Goal: Navigation & Orientation: Find specific page/section

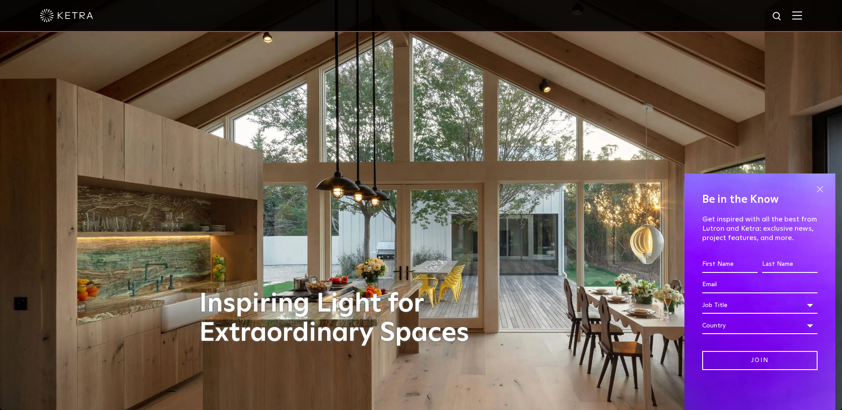
click at [819, 188] on span at bounding box center [819, 188] width 13 height 13
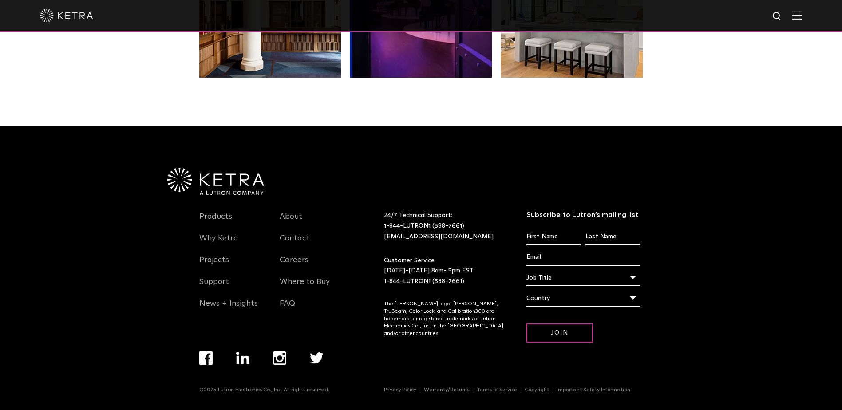
scroll to position [1866, 0]
click at [309, 282] on link "Where to Buy" at bounding box center [305, 287] width 50 height 20
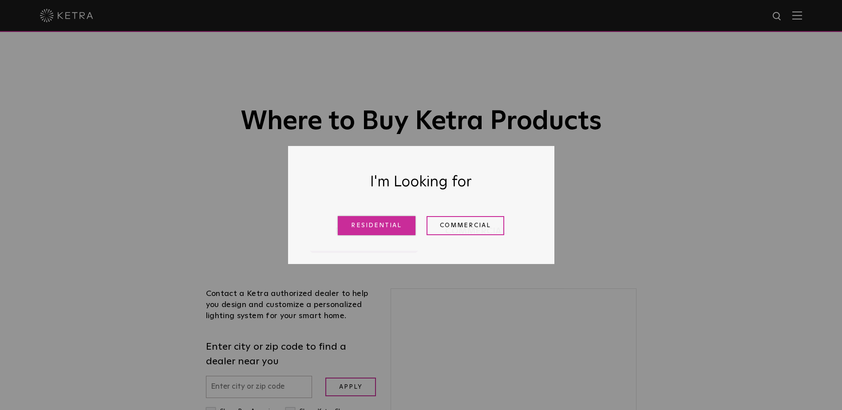
click at [383, 224] on link "Residential" at bounding box center [377, 225] width 78 height 19
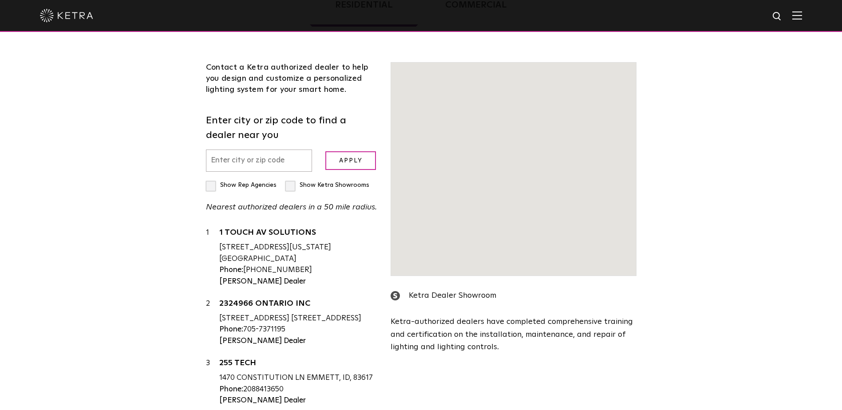
scroll to position [320, 0]
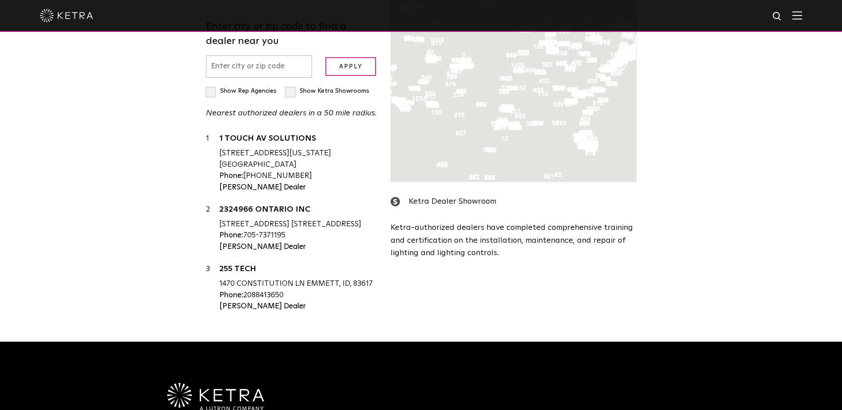
click at [274, 78] on input "text" at bounding box center [259, 66] width 106 height 23
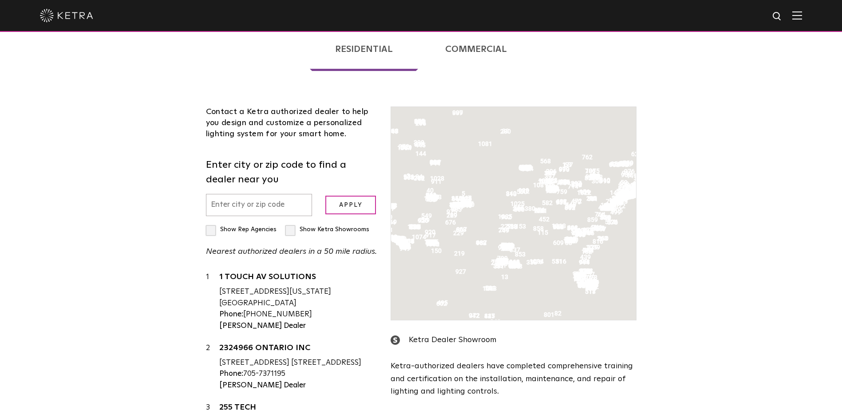
scroll to position [133, 0]
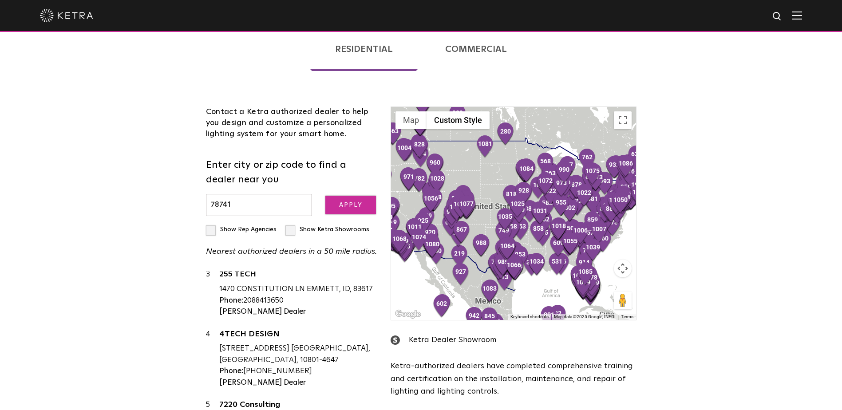
type input "78741"
click at [348, 203] on input "Apply" at bounding box center [350, 205] width 51 height 19
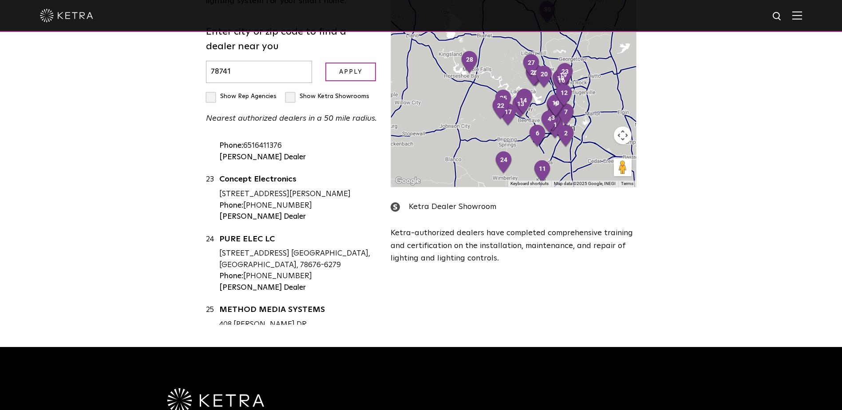
scroll to position [1464, 0]
